Goal: Contribute content: Add original content to the website for others to see

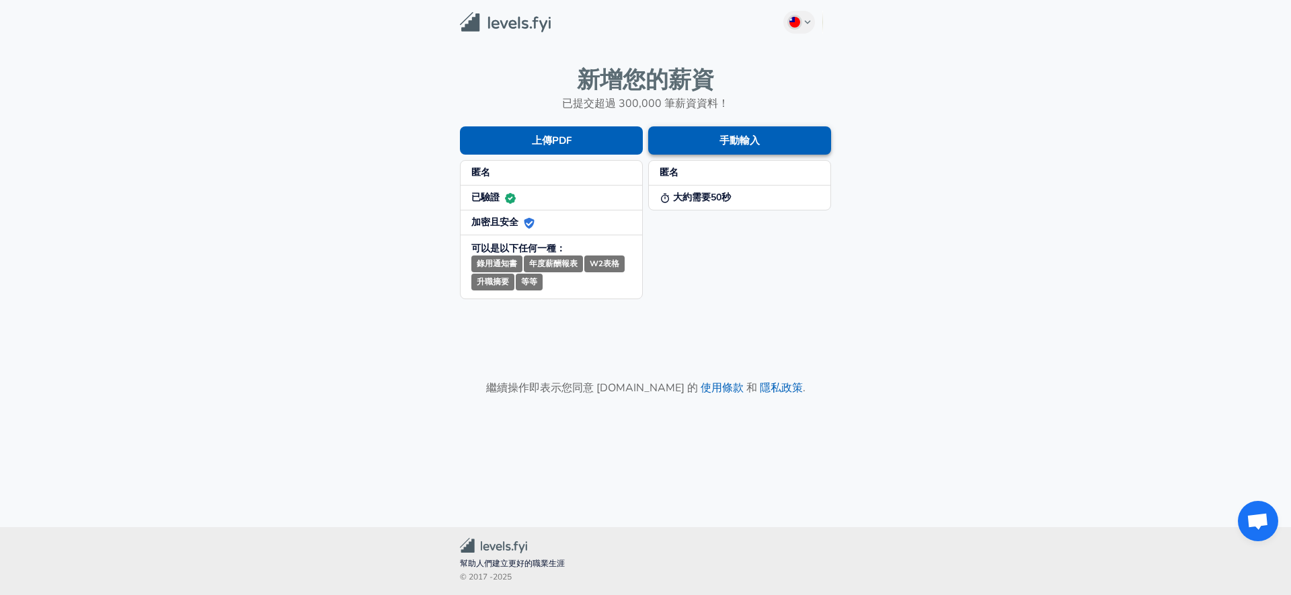
click at [731, 141] on button "手動輸入" at bounding box center [739, 140] width 183 height 28
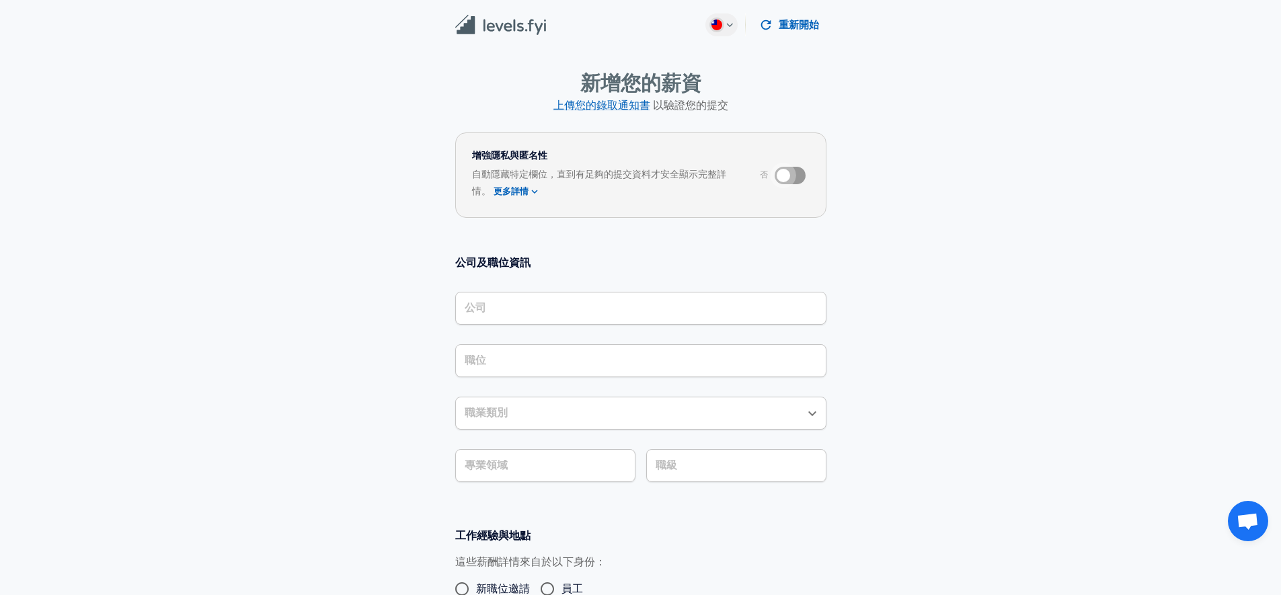
click at [774, 177] on input "checkbox" at bounding box center [783, 176] width 77 height 26
checkbox input "true"
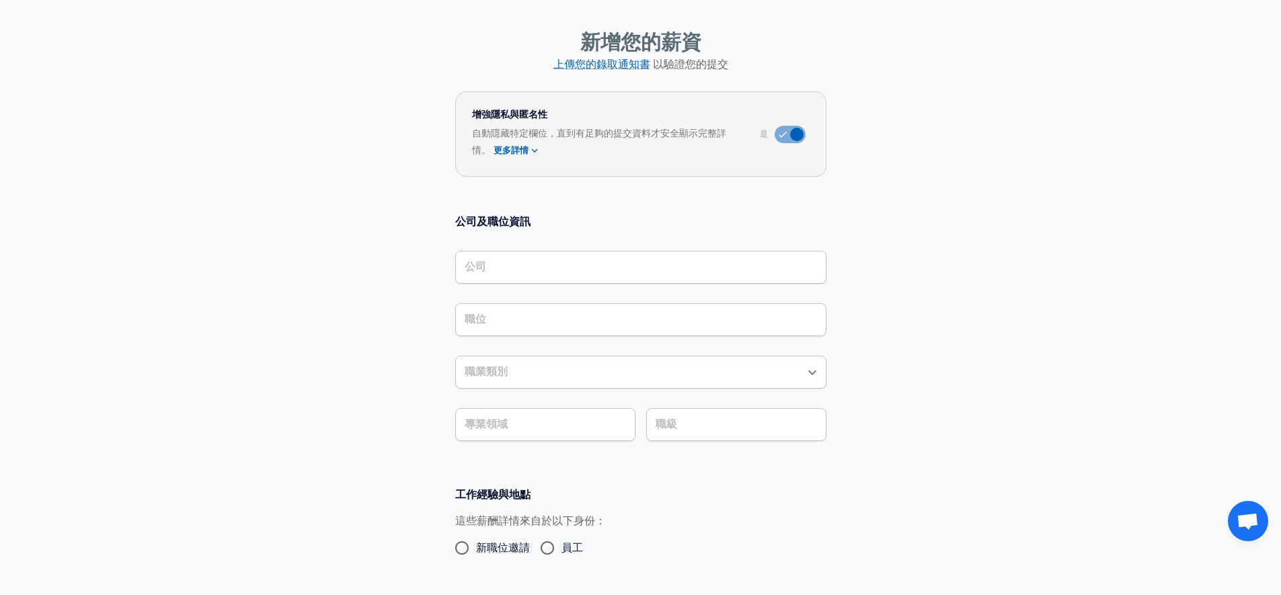
click at [596, 280] on div "公司" at bounding box center [640, 267] width 371 height 33
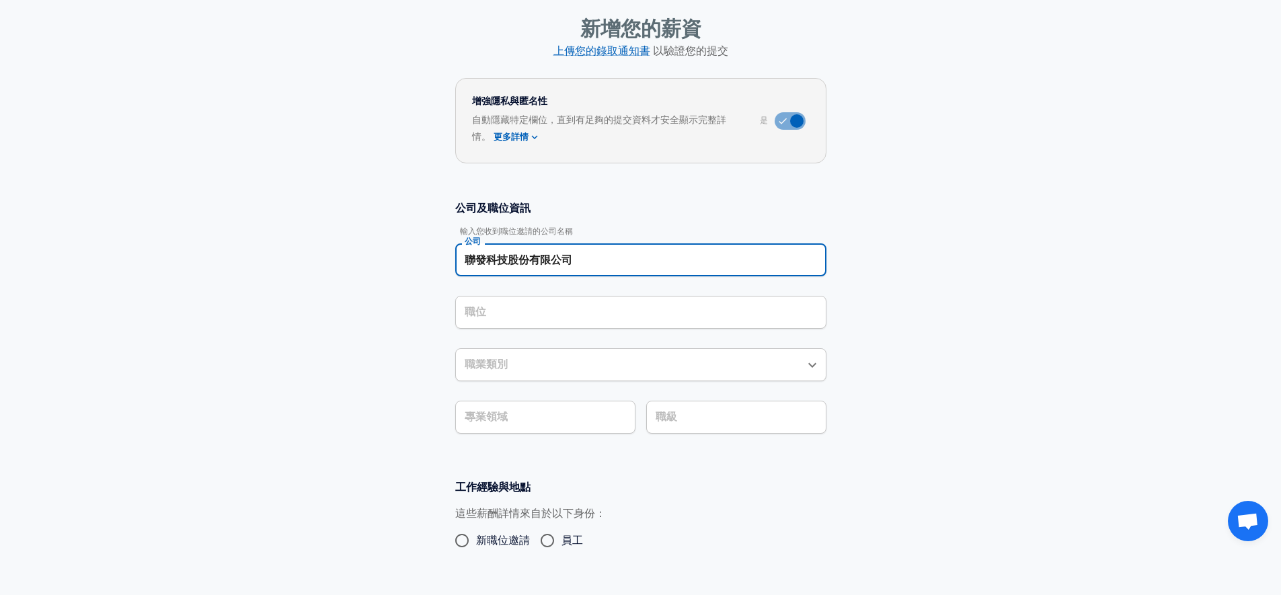
click at [592, 288] on div "職位 職位" at bounding box center [640, 311] width 371 height 52
type input "聯發科技股份有限公司"
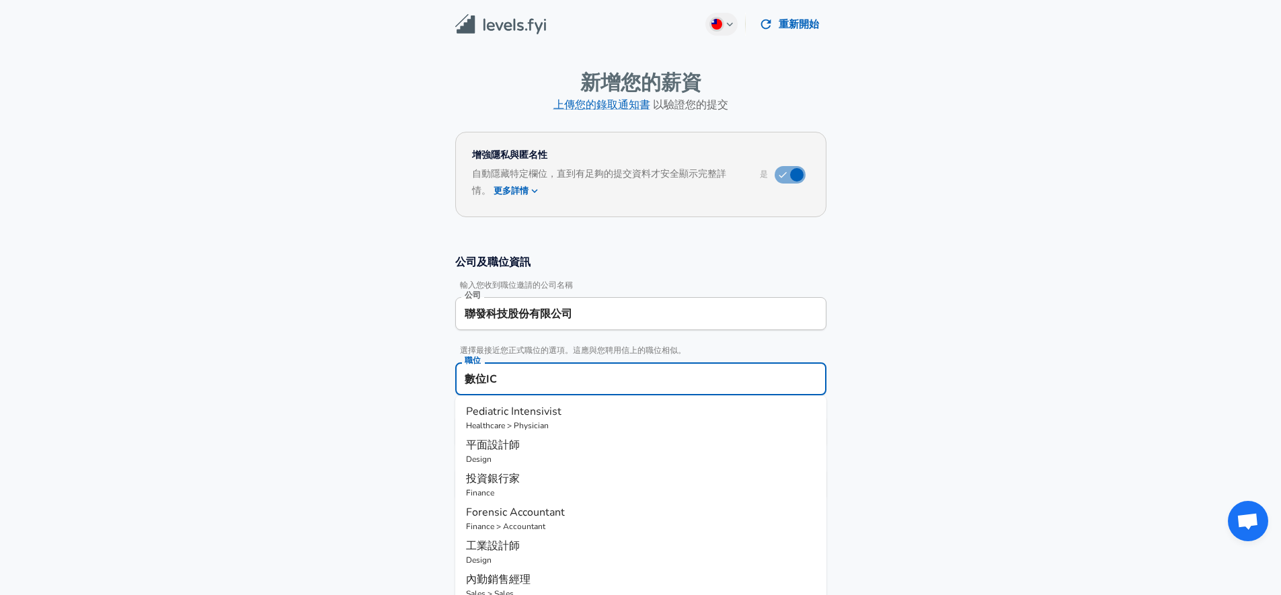
scroll to position [0, 0]
type input "數位IC"
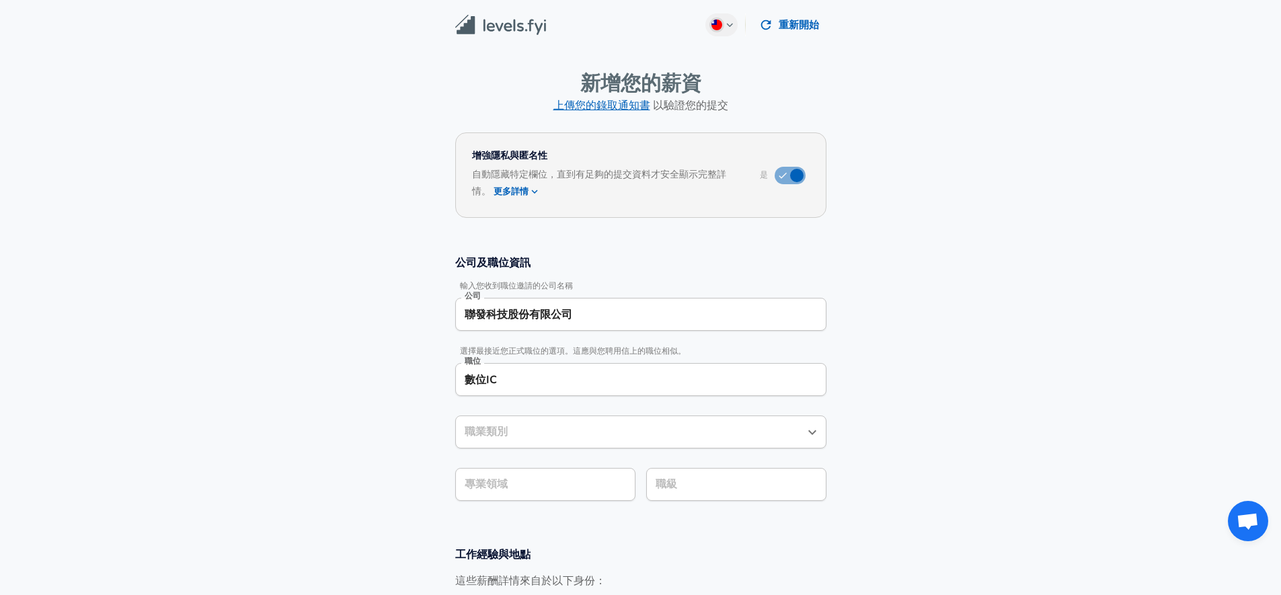
click at [633, 110] on link "上傳您的錄取通知書" at bounding box center [601, 105] width 97 height 15
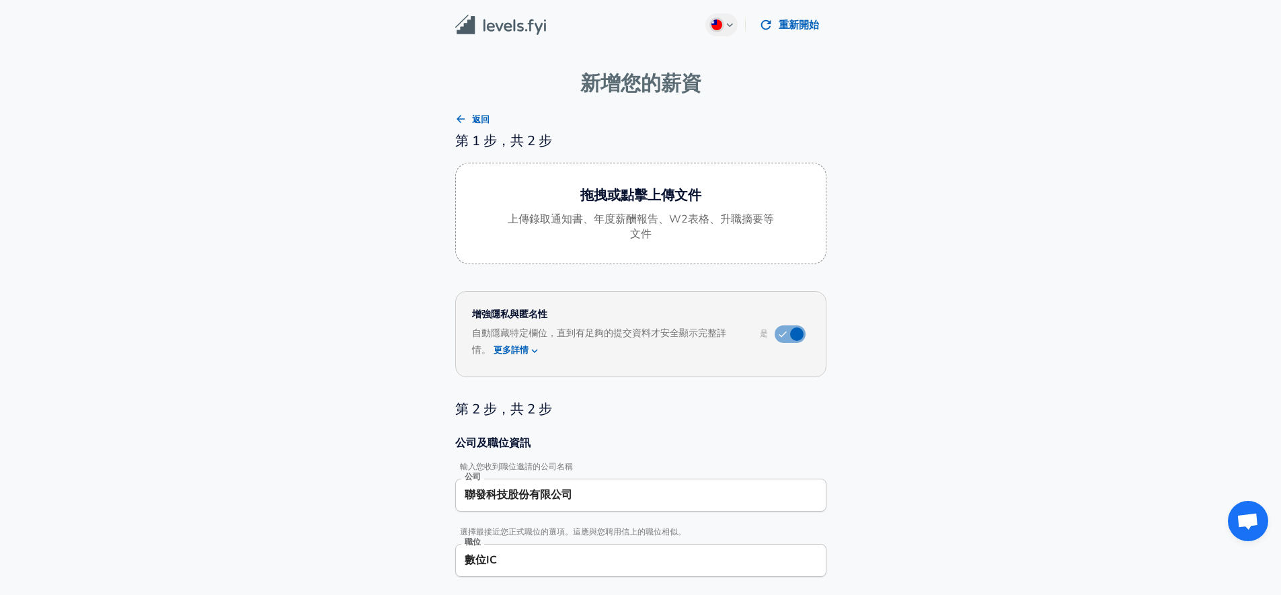
click at [528, 25] on img at bounding box center [500, 25] width 91 height 21
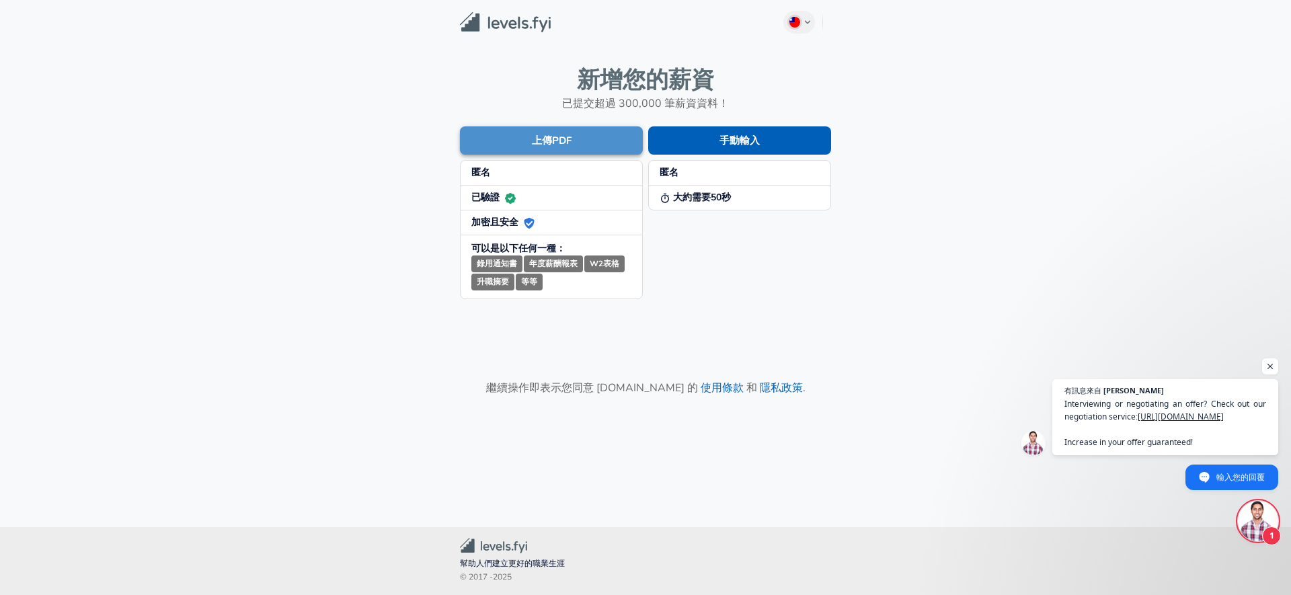
click at [572, 143] on button "上傳PDF" at bounding box center [551, 140] width 183 height 28
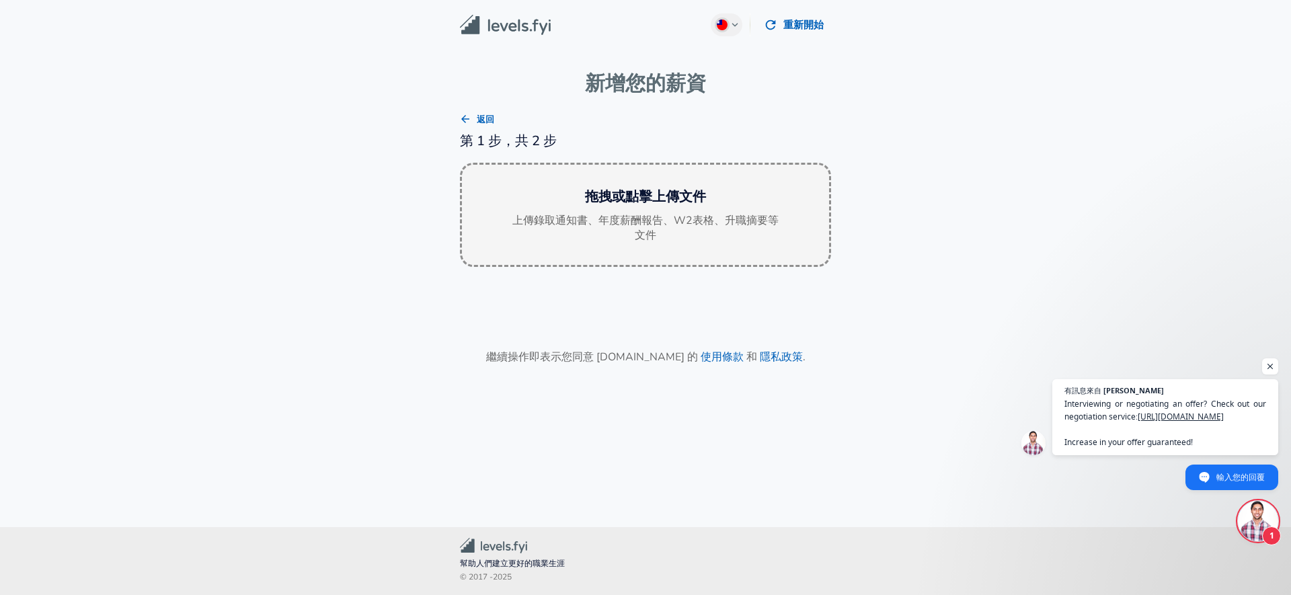
click at [647, 208] on div "拖拽或點擊上傳文件 上傳錄取通知書、年度薪酬報告、W2表格、升職摘要等文件" at bounding box center [645, 215] width 371 height 105
